Goal: Task Accomplishment & Management: Use online tool/utility

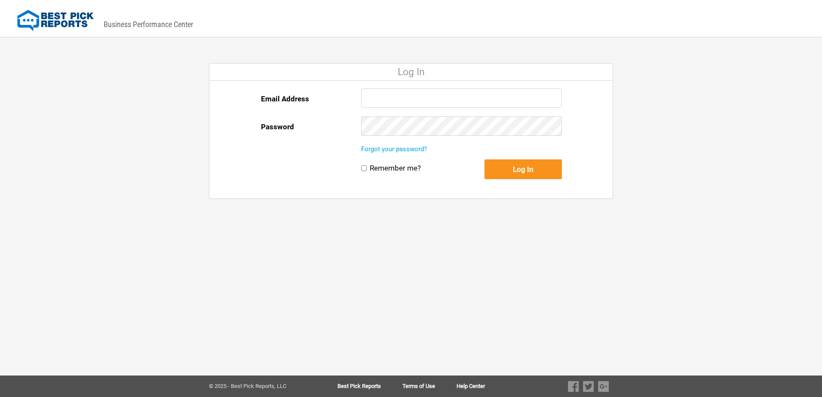
type input "[PERSON_NAME][EMAIL_ADDRESS][DOMAIN_NAME]"
click at [524, 172] on button "Log In" at bounding box center [523, 169] width 77 height 20
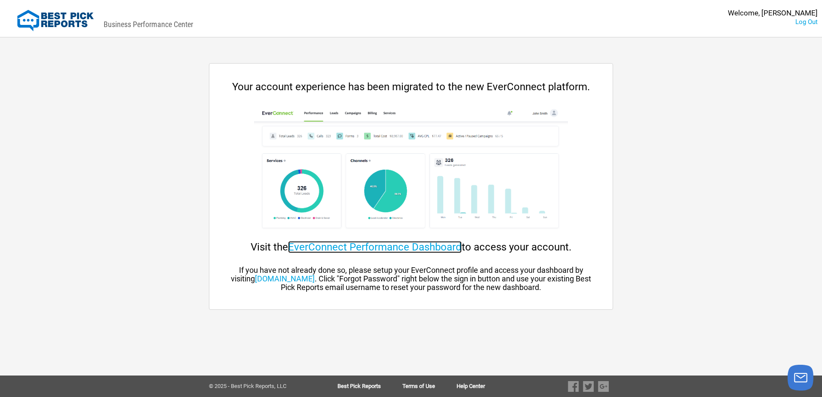
click at [360, 249] on link "EverConnect Performance Dashboard" at bounding box center [375, 247] width 174 height 12
